Goal: Task Accomplishment & Management: Manage account settings

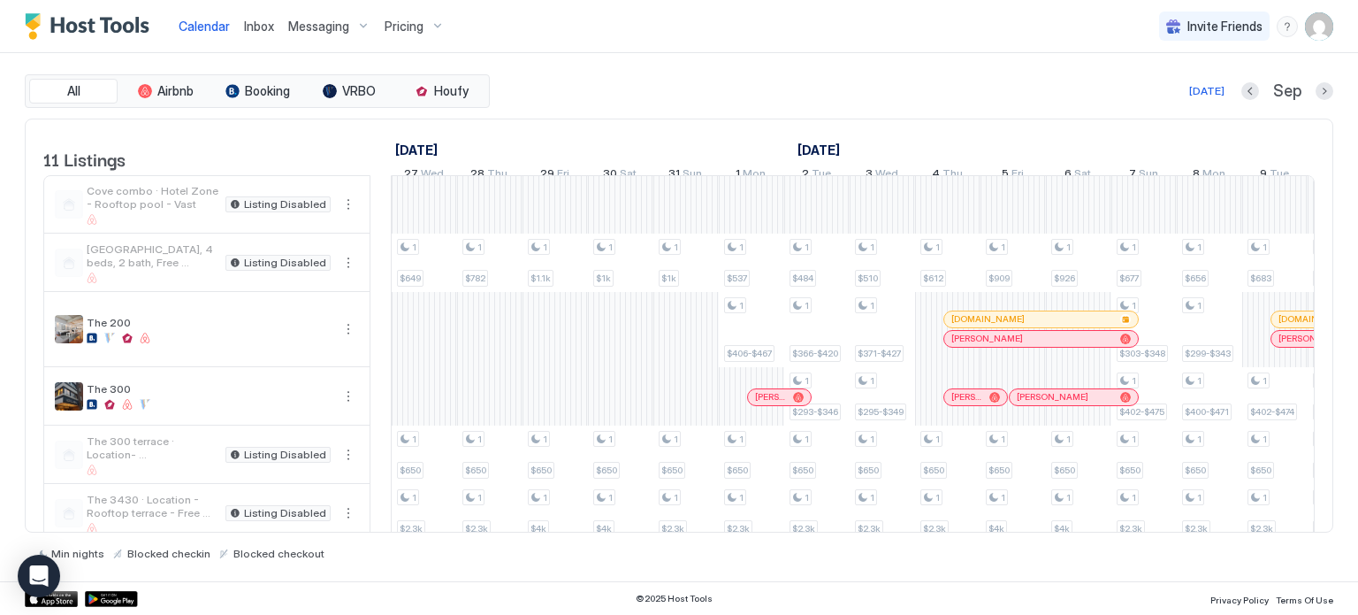
click at [1309, 21] on img "User profile" at bounding box center [1319, 26] width 28 height 28
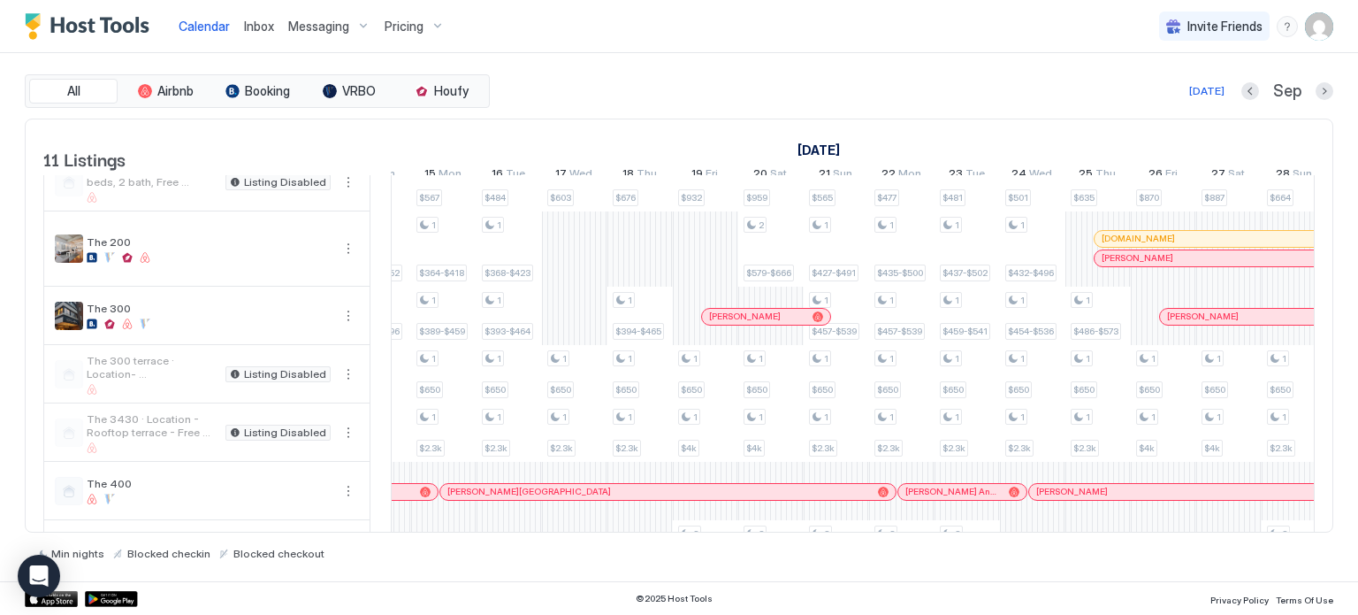
scroll to position [0, 1224]
click at [1145, 105] on span "Settings" at bounding box center [1160, 99] width 48 height 16
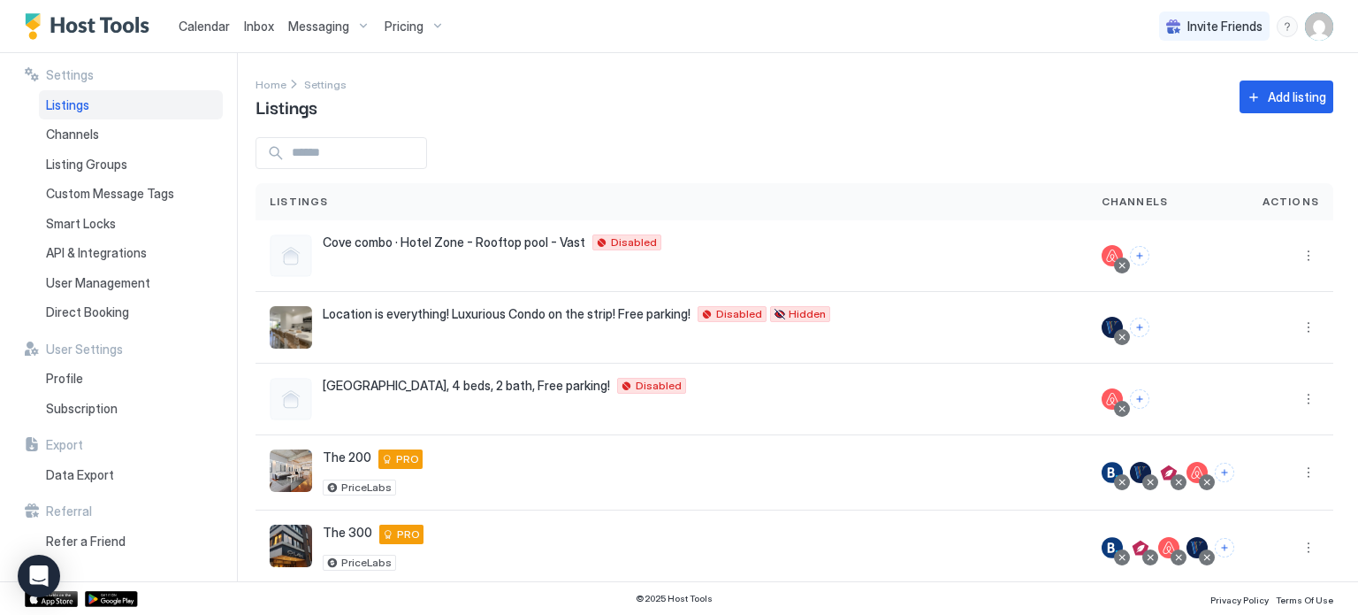
click at [1145, 105] on div "Home Settings Listings Add listing" at bounding box center [795, 96] width 1078 height 45
click at [54, 217] on span "Smart Locks" at bounding box center [81, 224] width 70 height 16
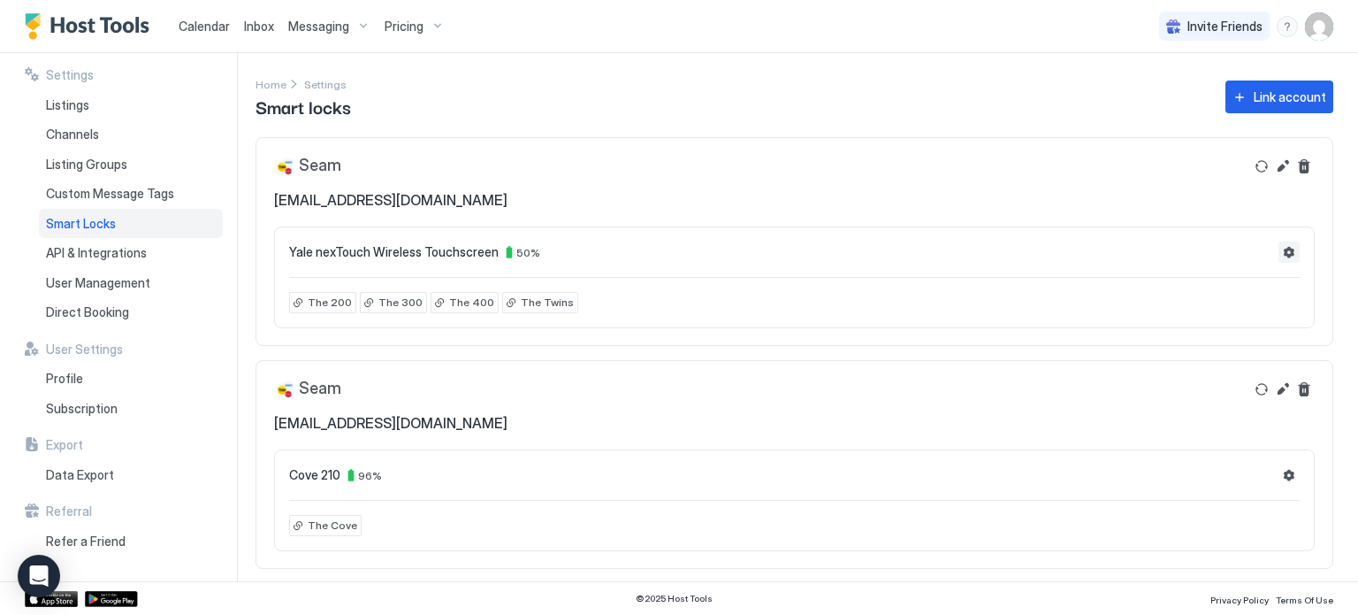
click at [1279, 245] on button "Settings" at bounding box center [1289, 251] width 21 height 21
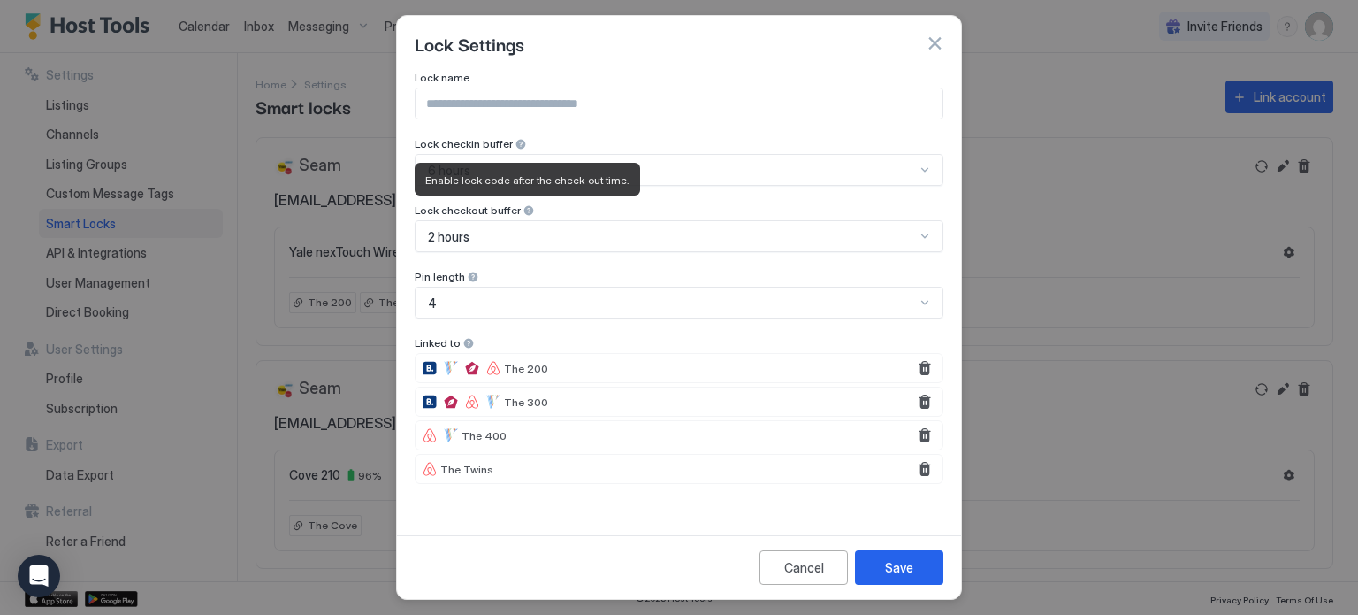
click at [526, 204] on div at bounding box center [529, 210] width 12 height 12
click at [804, 565] on div "Cancel" at bounding box center [804, 567] width 40 height 19
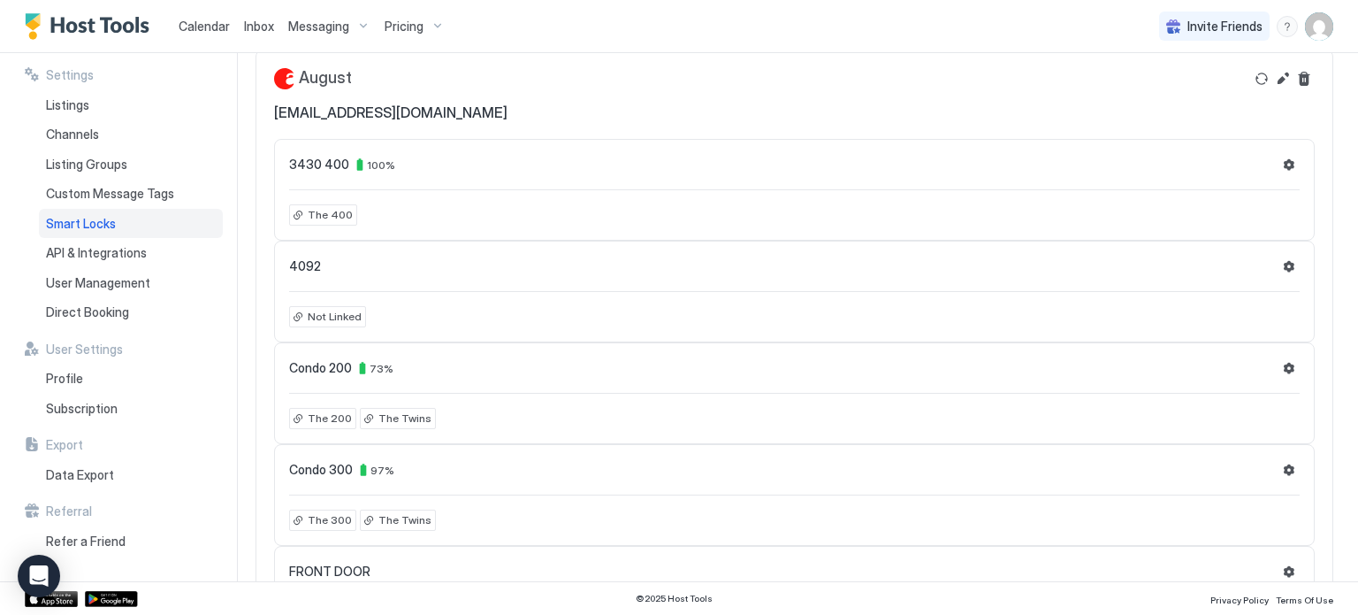
scroll to position [545, 0]
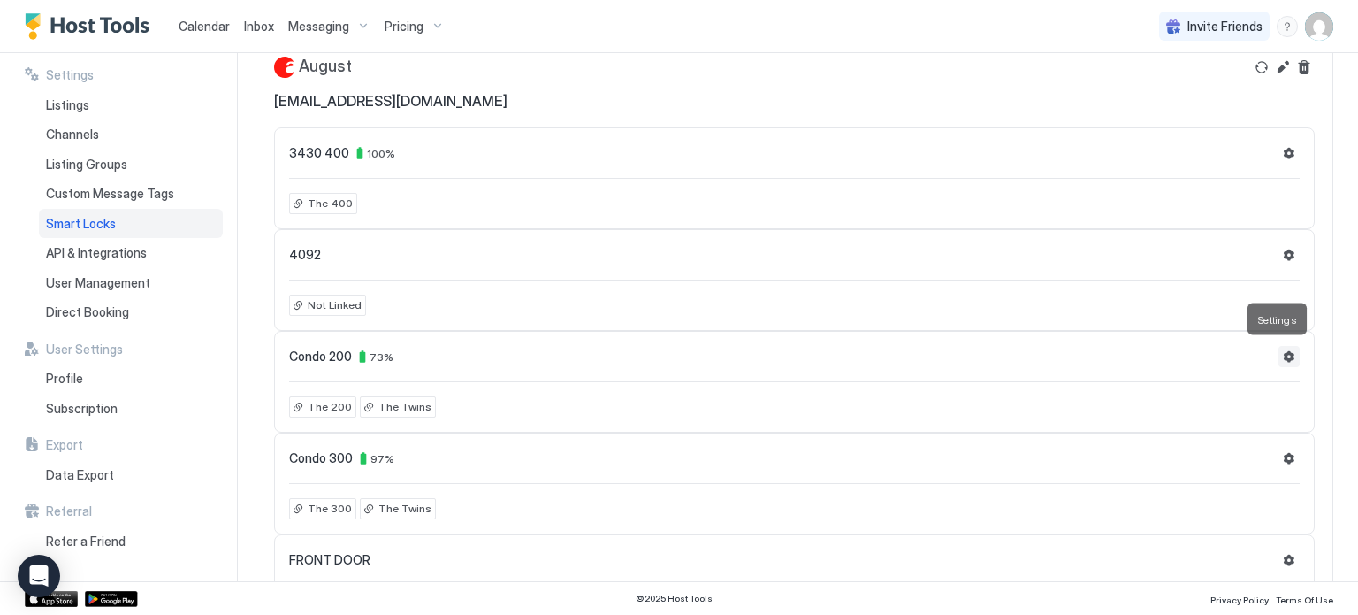
click at [1279, 351] on button "Settings" at bounding box center [1289, 356] width 21 height 21
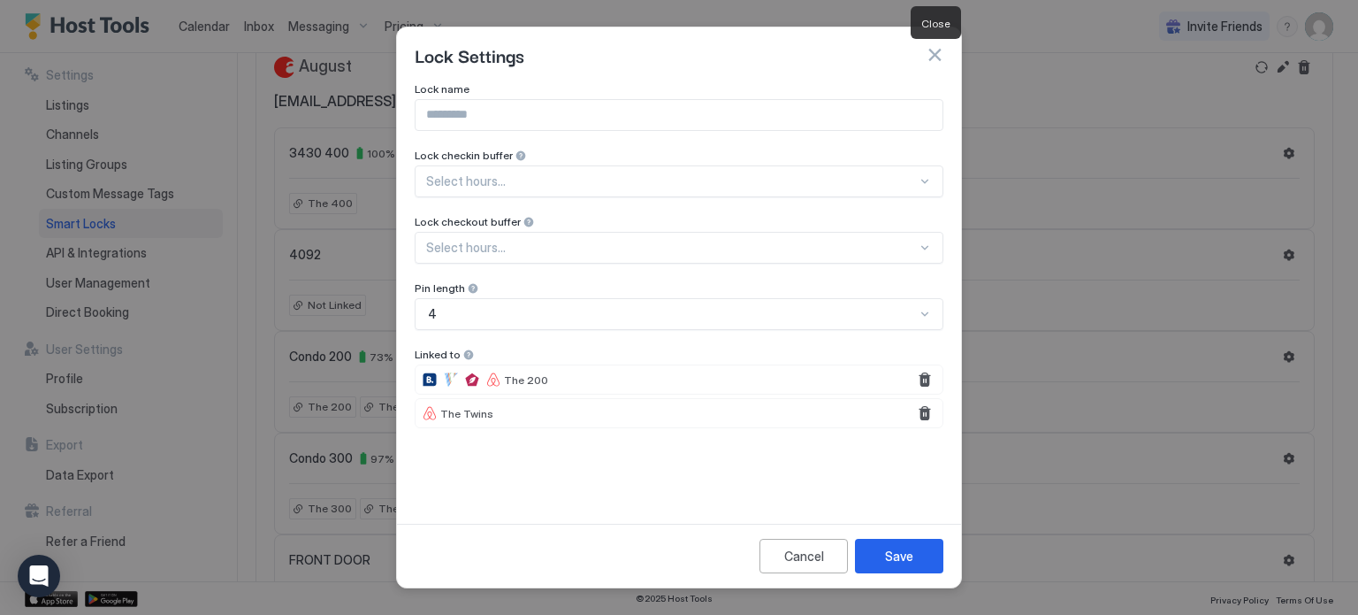
click at [938, 63] on button "button" at bounding box center [935, 55] width 18 height 18
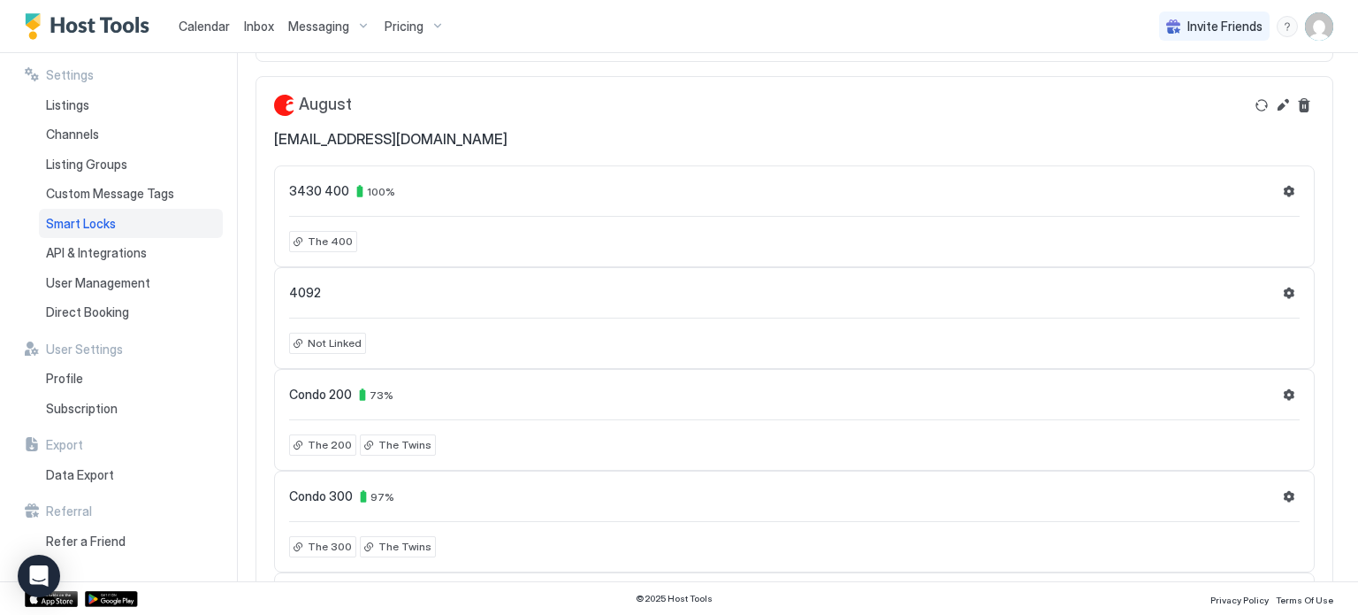
scroll to position [505, 0]
click at [1000, 393] on div "Condo 200 73 %" at bounding box center [794, 396] width 1011 height 21
